Goal: Download file/media

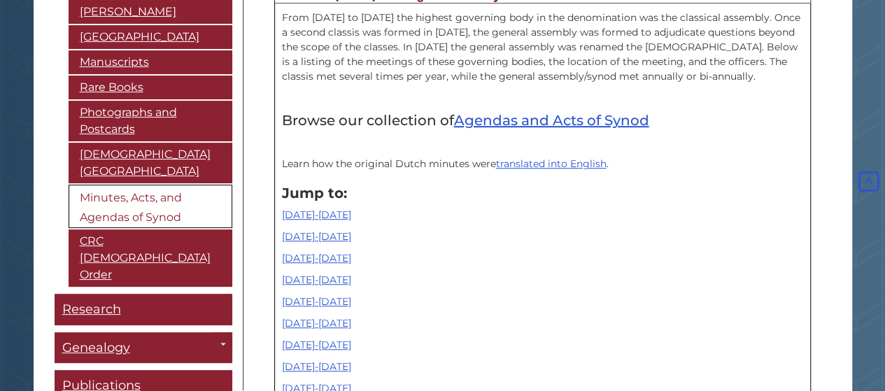
scroll to position [420, 0]
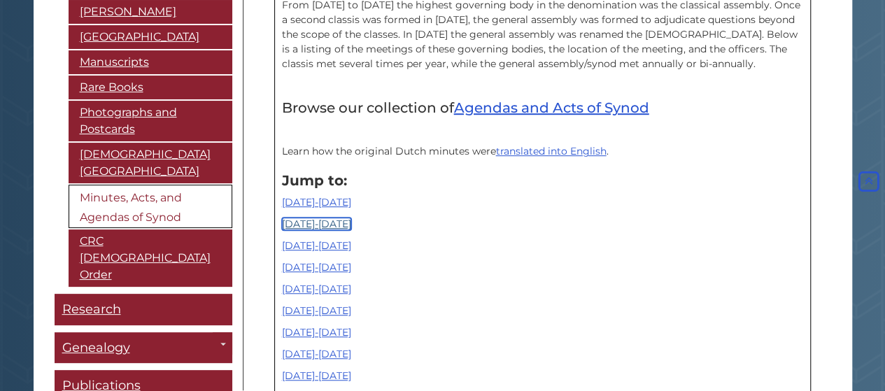
click at [318, 224] on link "[DATE]-[DATE]" at bounding box center [316, 223] width 69 height 13
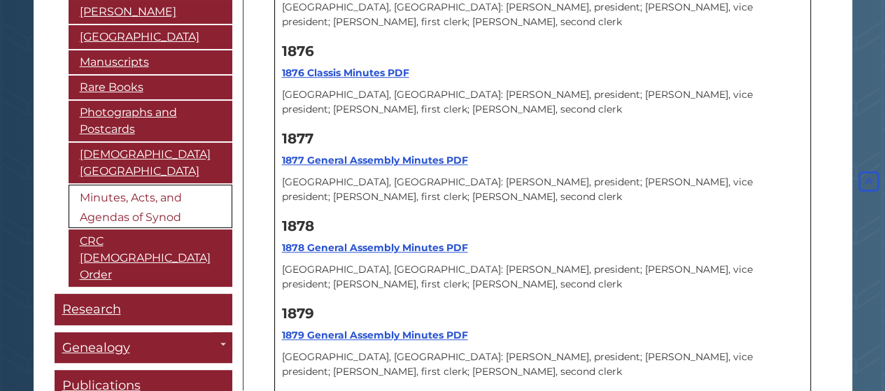
scroll to position [3100, 0]
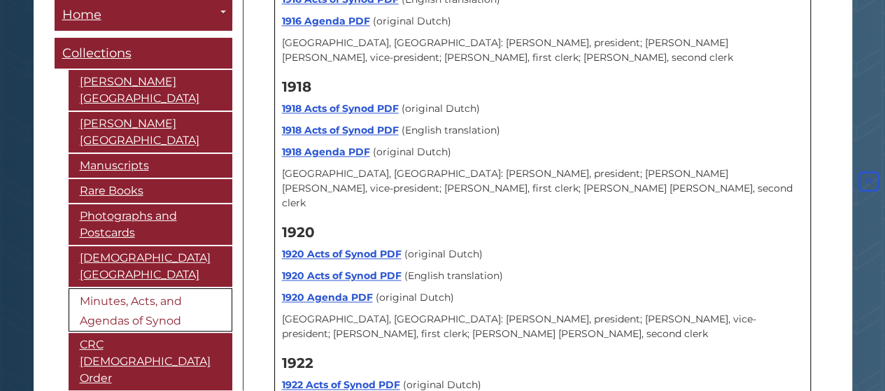
scroll to position [6264, 0]
